Goal: Information Seeking & Learning: Learn about a topic

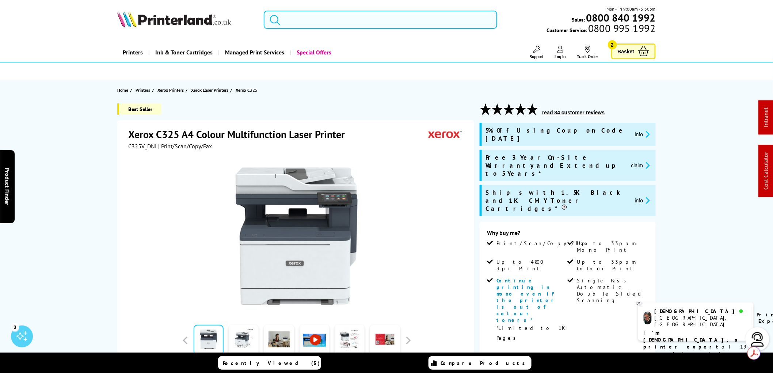
click at [305, 21] on input "search" at bounding box center [381, 20] width 234 height 18
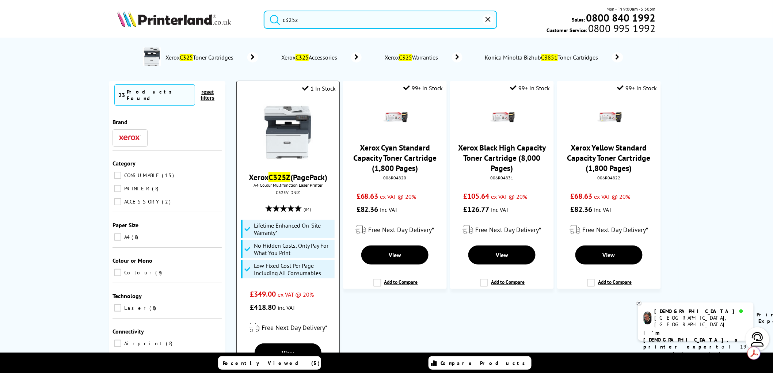
type input "c325z"
click at [296, 140] on img at bounding box center [288, 132] width 55 height 55
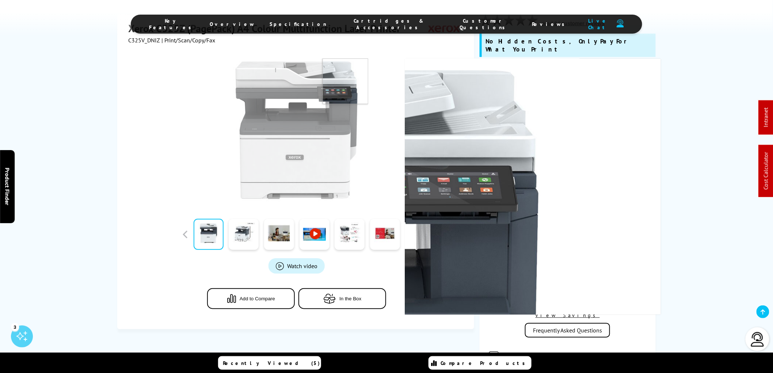
scroll to position [122, 0]
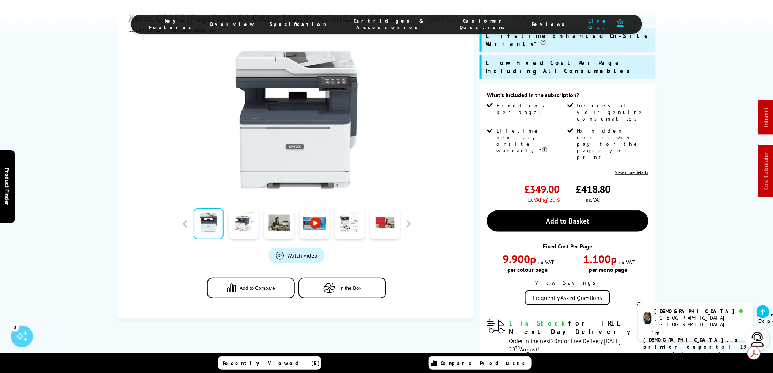
click at [640, 304] on icon at bounding box center [639, 303] width 3 height 3
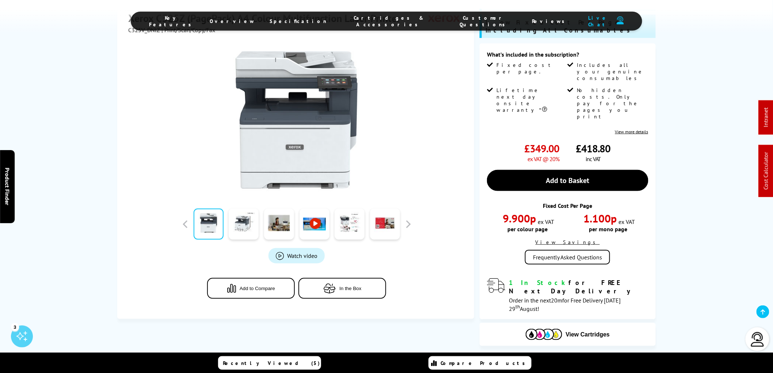
scroll to position [0, 0]
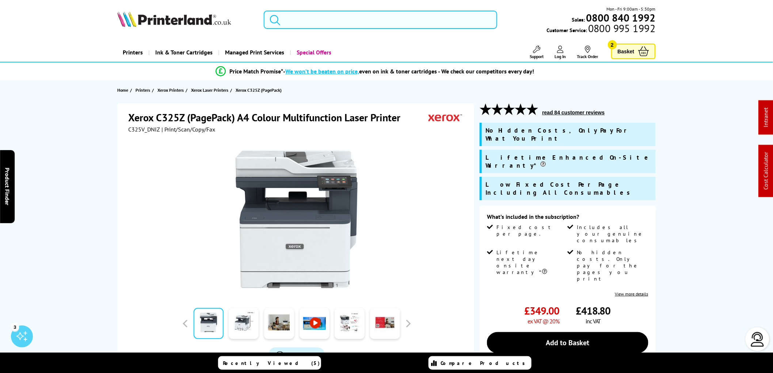
click at [316, 23] on input "search" at bounding box center [381, 20] width 234 height 18
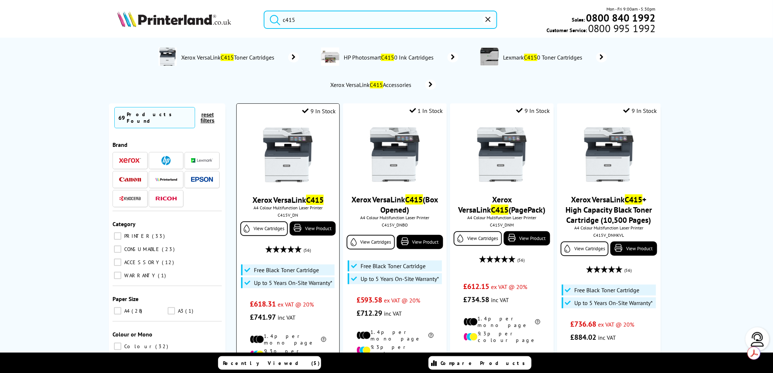
type input "c415"
click at [294, 156] on img at bounding box center [288, 155] width 55 height 55
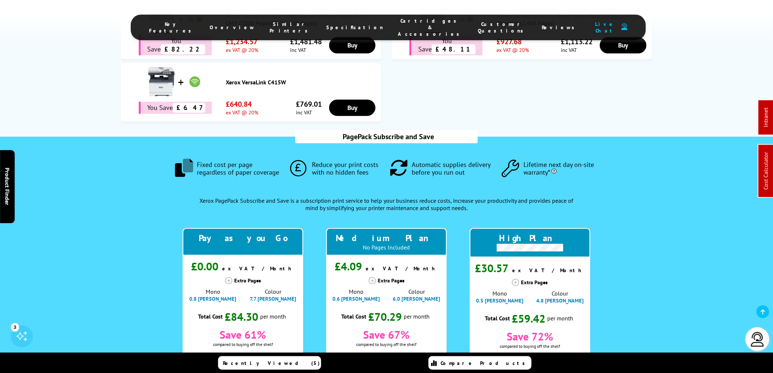
scroll to position [625, 0]
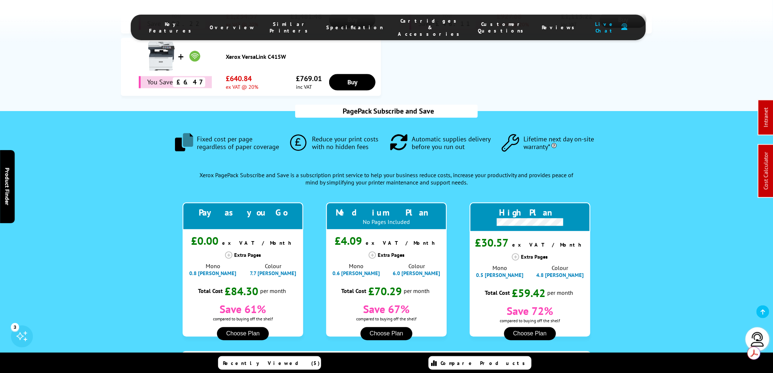
drag, startPoint x: 50, startPoint y: 99, endPoint x: 60, endPoint y: 100, distance: 9.1
click at [53, 111] on div "PagePack Subscribe and Save .fa-secondary { opacity: .4 } Fixed cost per page r…" at bounding box center [386, 320] width 773 height 419
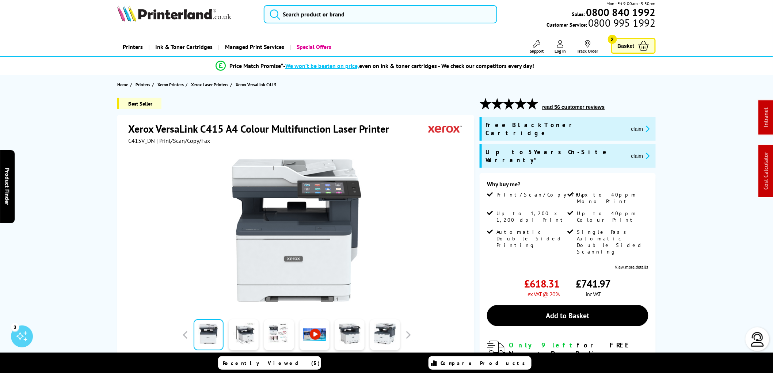
scroll to position [0, 0]
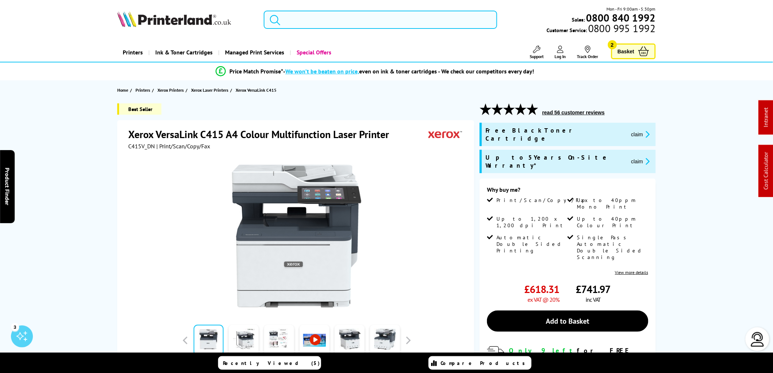
click at [297, 23] on input "search" at bounding box center [381, 20] width 234 height 18
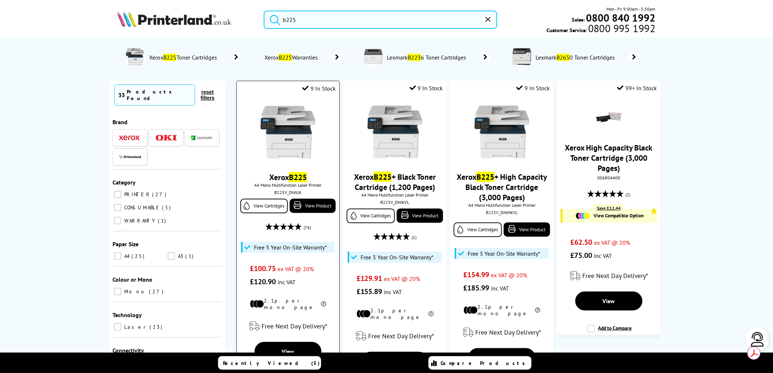
type input "b225"
click at [287, 160] on img at bounding box center [288, 132] width 55 height 55
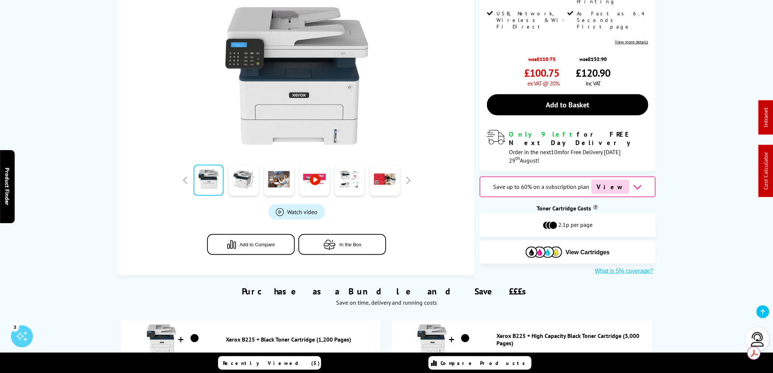
scroll to position [41, 0]
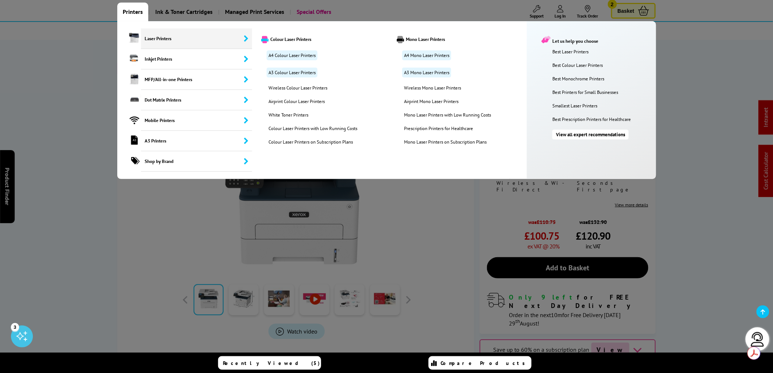
click at [148, 43] on span "Laser Printers" at bounding box center [196, 39] width 111 height 20
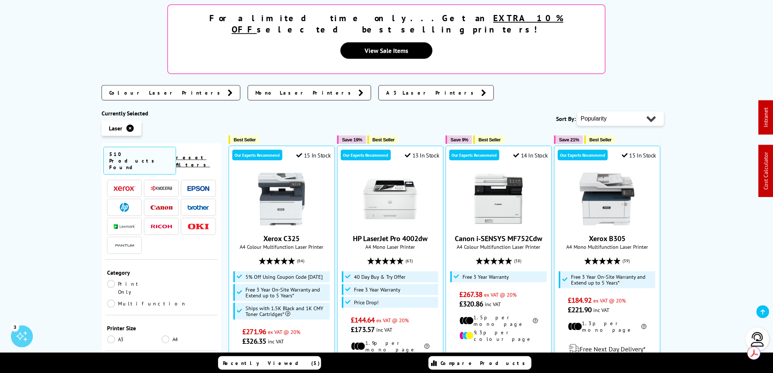
scroll to position [41, 0]
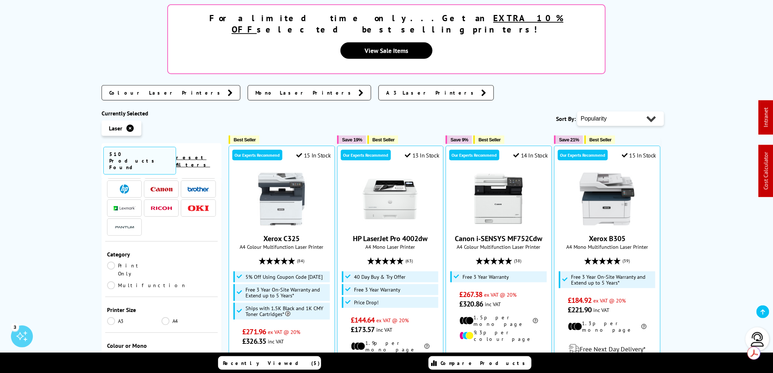
click at [166, 353] on link "Mono" at bounding box center [189, 357] width 54 height 8
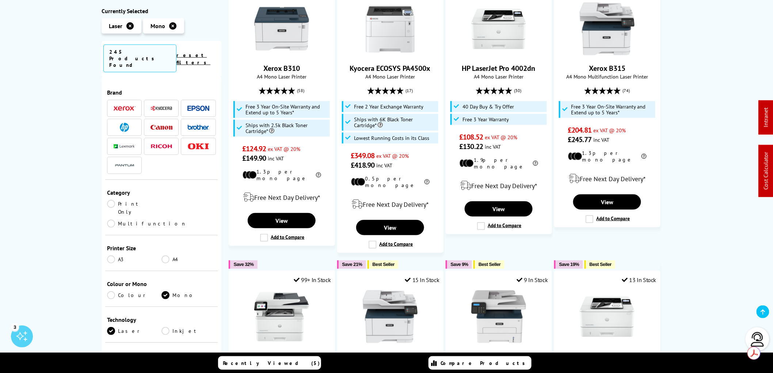
click at [121, 123] on img at bounding box center [124, 127] width 9 height 9
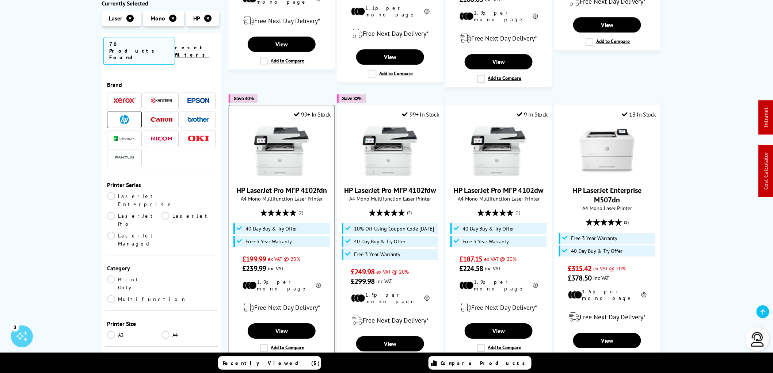
scroll to position [690, 0]
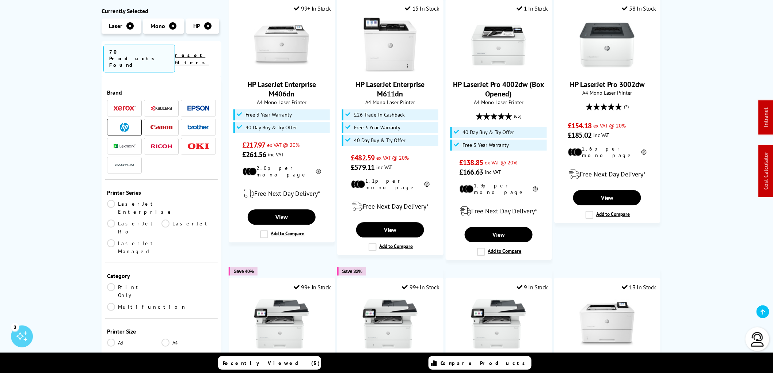
click at [194, 123] on span at bounding box center [198, 127] width 22 height 9
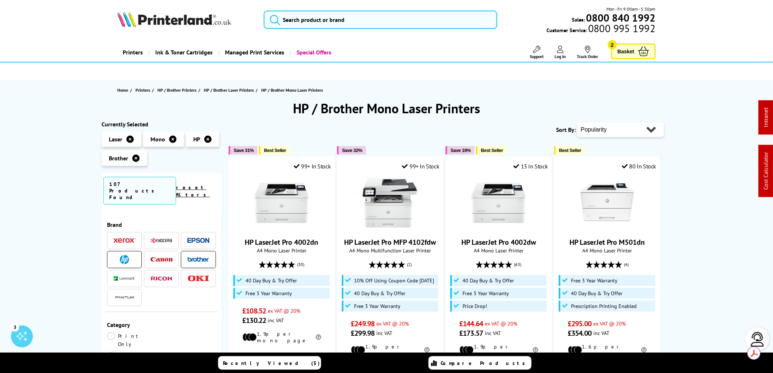
click at [194, 236] on span at bounding box center [198, 240] width 22 height 9
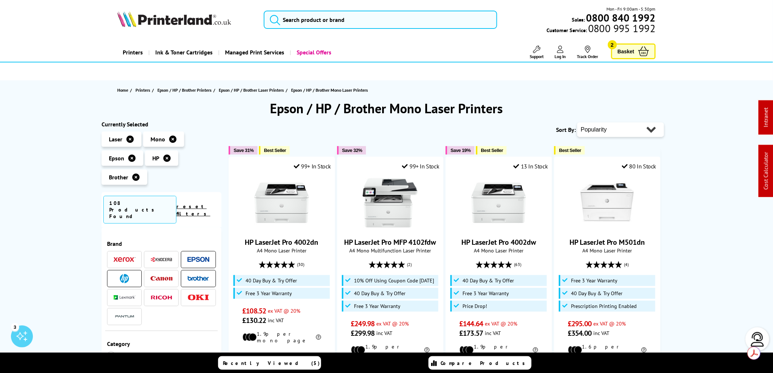
click at [203, 274] on span at bounding box center [198, 278] width 22 height 9
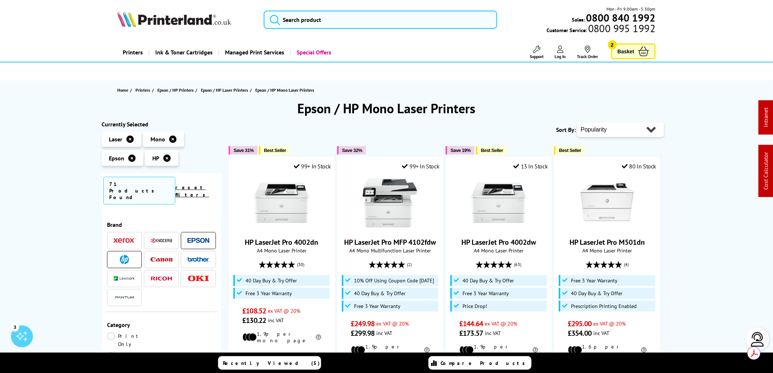
click at [128, 255] on img at bounding box center [124, 259] width 9 height 9
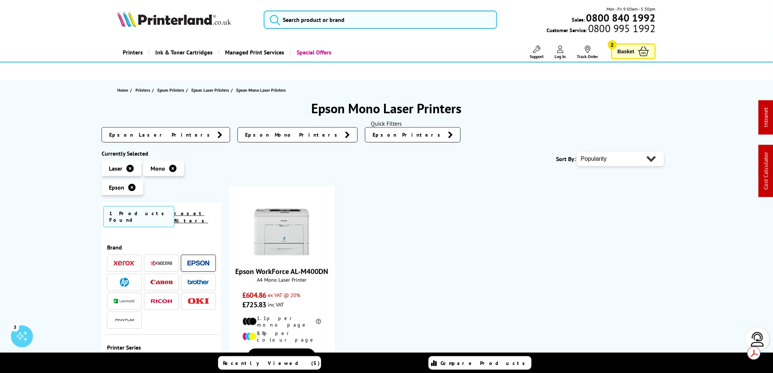
click at [130, 170] on icon at bounding box center [129, 168] width 7 height 7
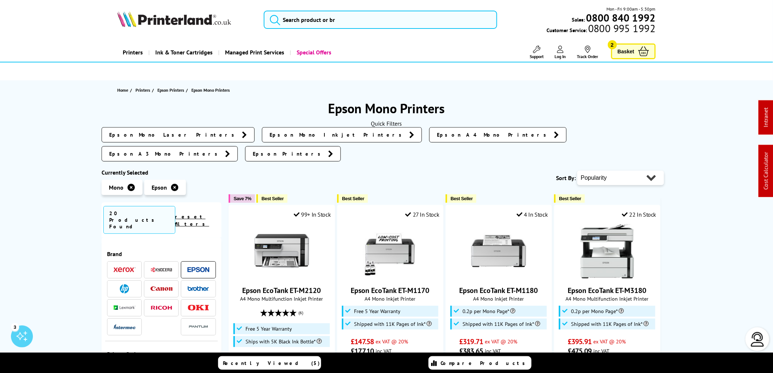
click at [163, 23] on img at bounding box center [174, 19] width 114 height 16
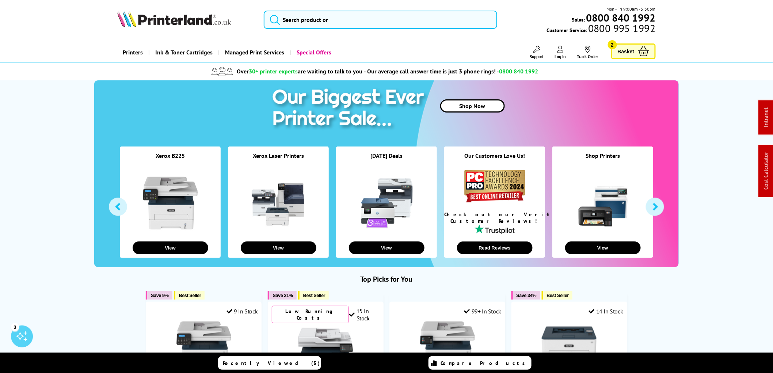
click at [308, 29] on div "Mon - Fri 9:00am - 5:30pm Sales: 0800 840 1992 Customer Service: 0800 995 1992" at bounding box center [386, 21] width 585 height 32
click at [306, 21] on input "search" at bounding box center [381, 20] width 234 height 18
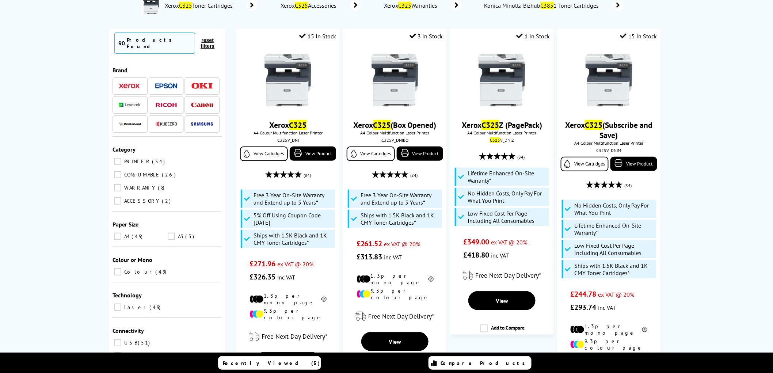
scroll to position [41, 0]
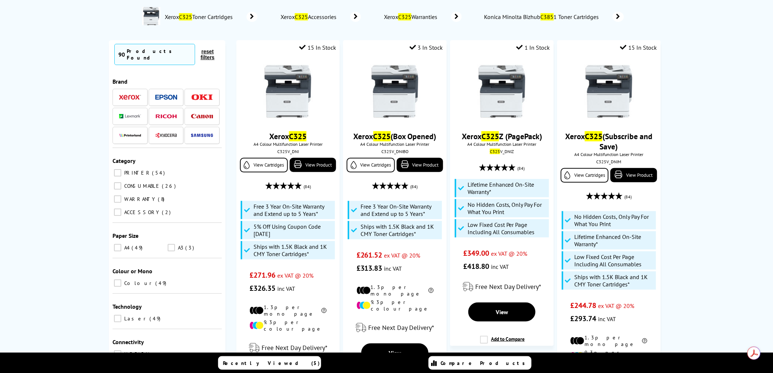
type input "c325"
